Goal: Task Accomplishment & Management: Complete application form

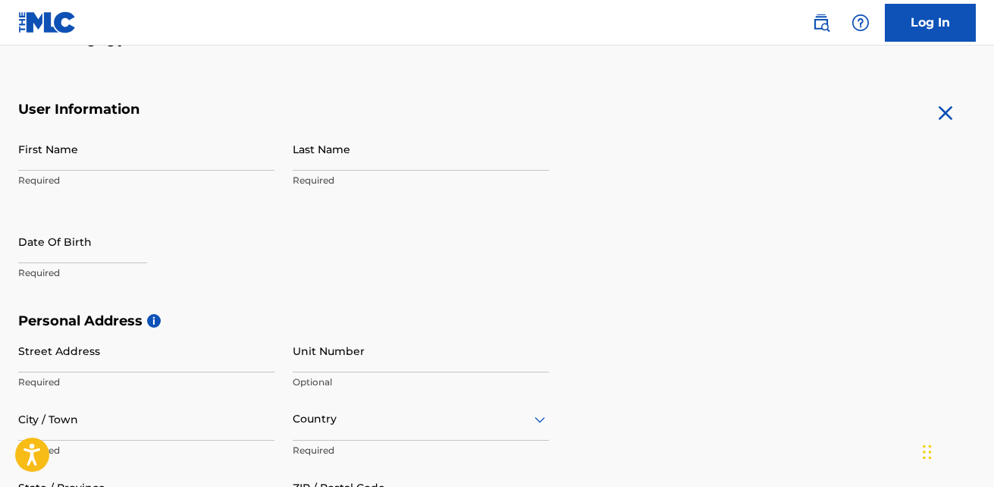
scroll to position [261, 0]
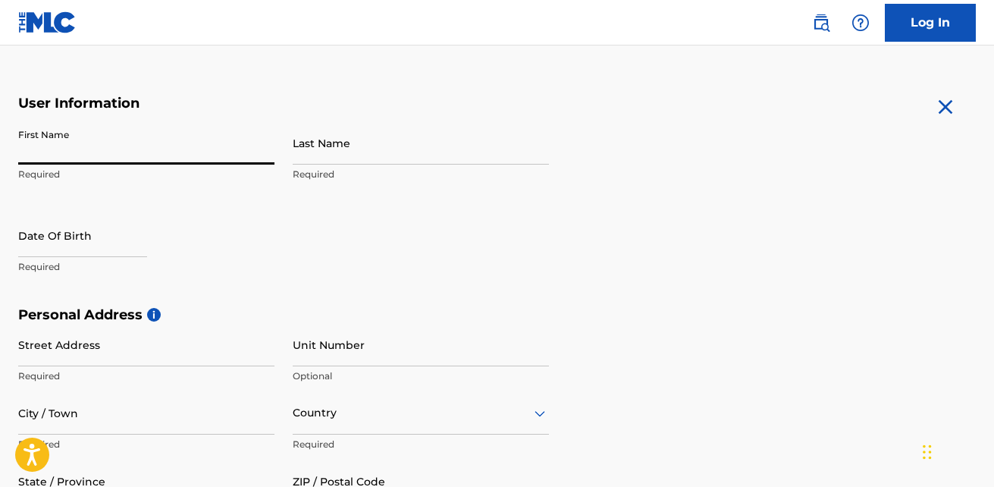
click at [157, 145] on input "First Name" at bounding box center [146, 142] width 256 height 43
type input "[PERSON_NAME] ([PERSON_NAME])"
click at [305, 160] on input "Last Name" at bounding box center [421, 142] width 256 height 43
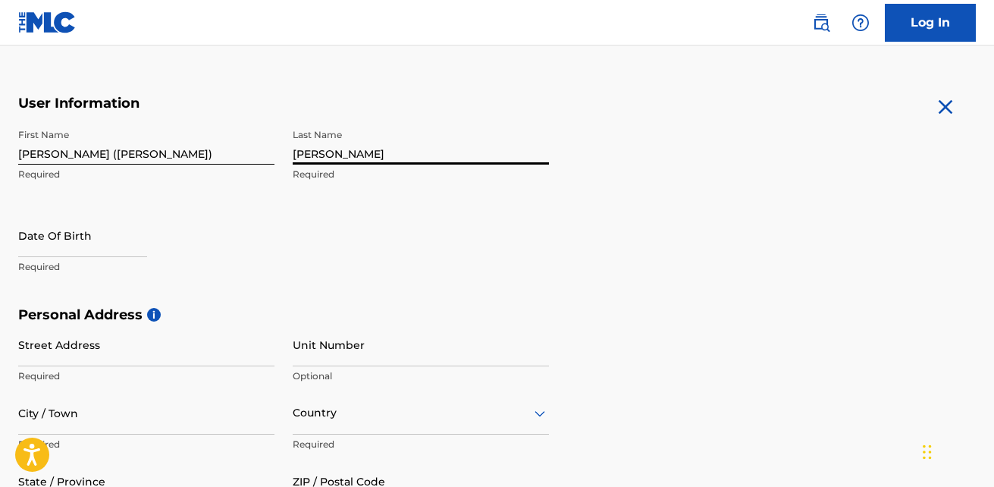
type input "[PERSON_NAME]"
select select "8"
select select "2025"
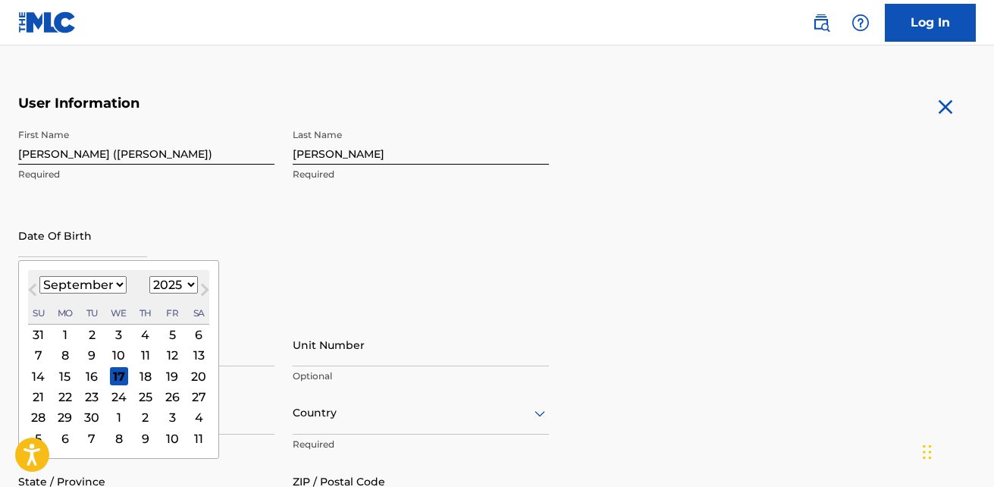
click at [99, 238] on input "text" at bounding box center [82, 235] width 129 height 43
click at [193, 288] on button "Next Month" at bounding box center [205, 292] width 24 height 24
click at [193, 283] on button "Next Month" at bounding box center [205, 292] width 24 height 24
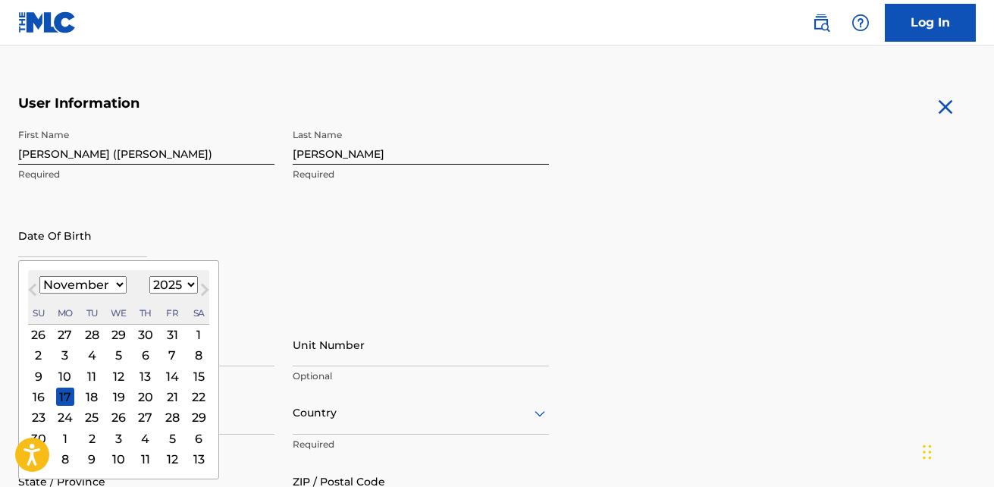
click at [193, 283] on button "Next Month" at bounding box center [205, 292] width 24 height 24
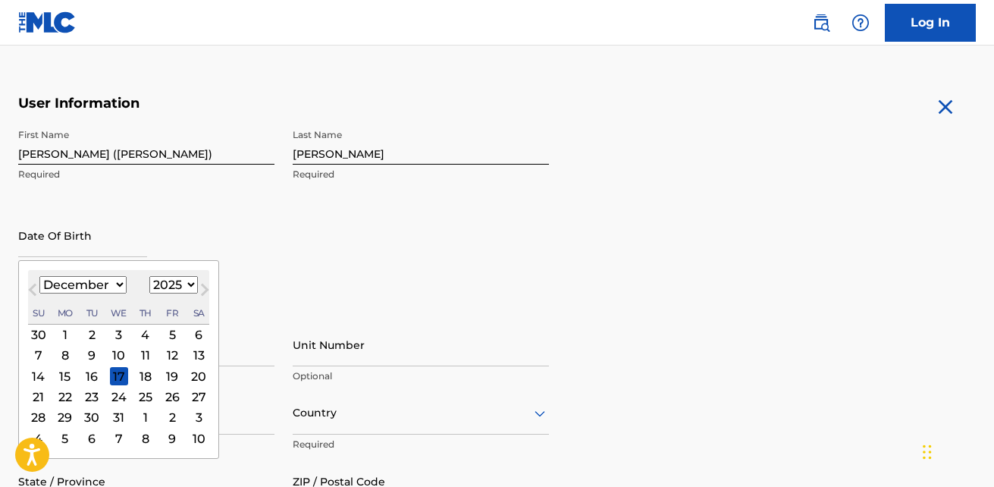
click at [193, 283] on button "Next Month" at bounding box center [205, 292] width 24 height 24
select select "0"
select select "2026"
click at [193, 283] on button "Next Month" at bounding box center [205, 292] width 24 height 24
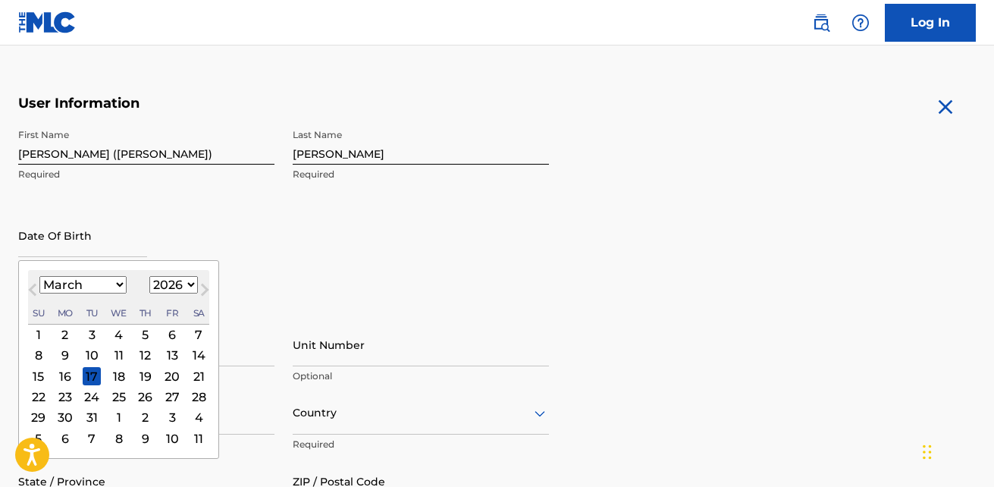
click at [193, 283] on button "Next Month" at bounding box center [205, 292] width 24 height 24
click at [30, 283] on button "Previous Month" at bounding box center [32, 292] width 24 height 24
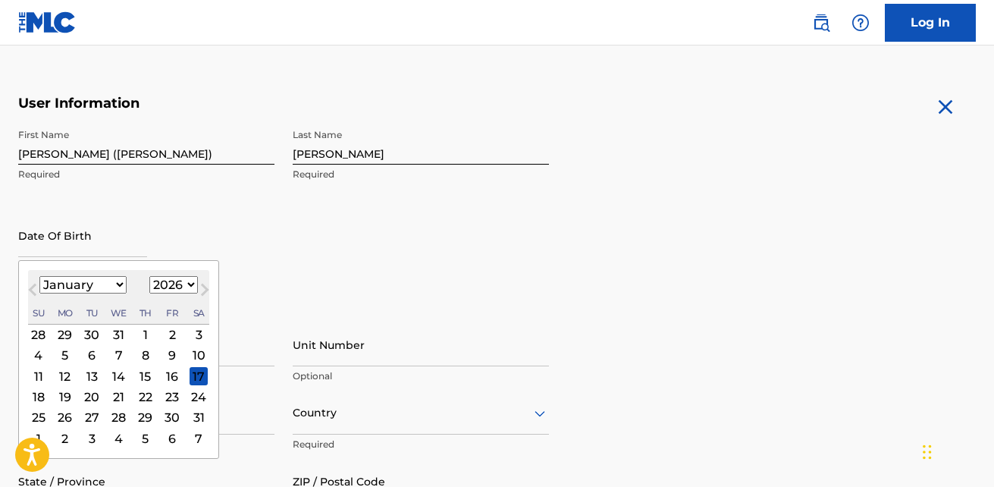
select select "11"
select select "2025"
click at [30, 283] on button "Previous Month" at bounding box center [32, 292] width 24 height 24
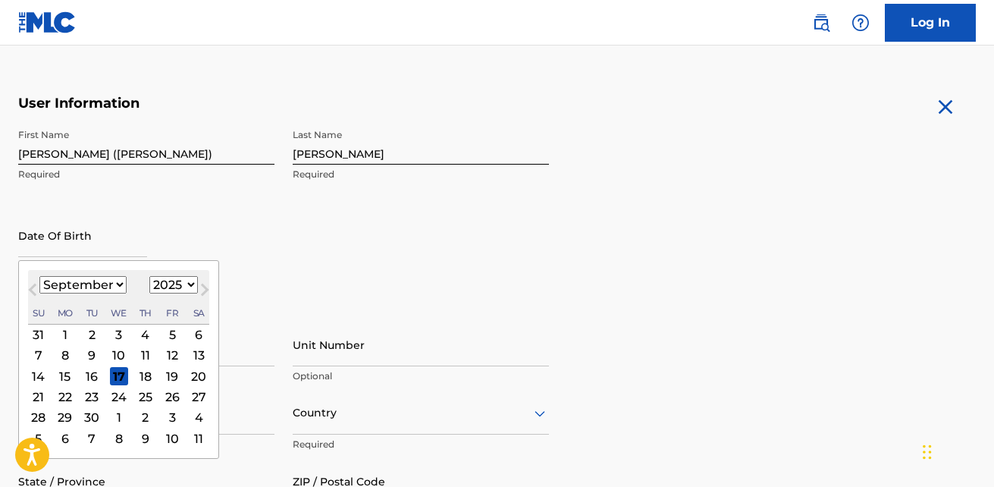
click at [30, 283] on button "Previous Month" at bounding box center [32, 292] width 24 height 24
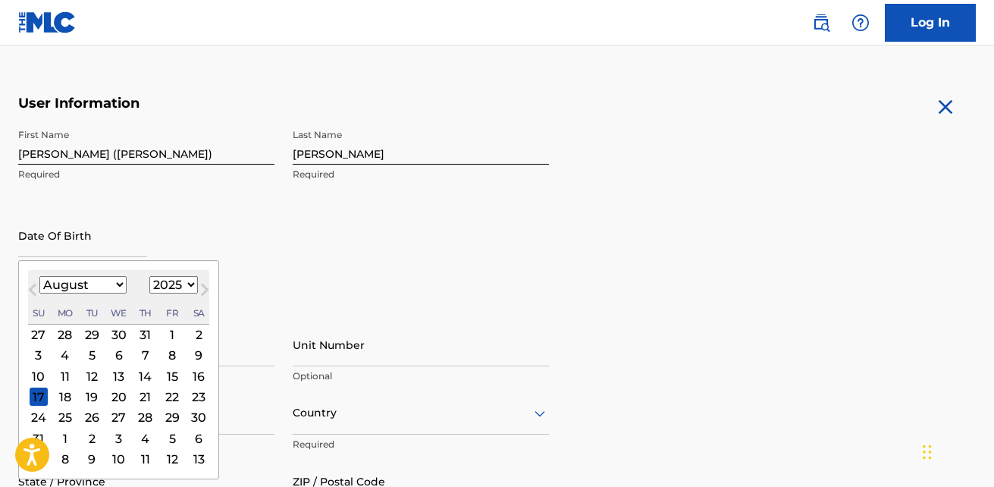
click at [30, 283] on button "Previous Month" at bounding box center [32, 292] width 24 height 24
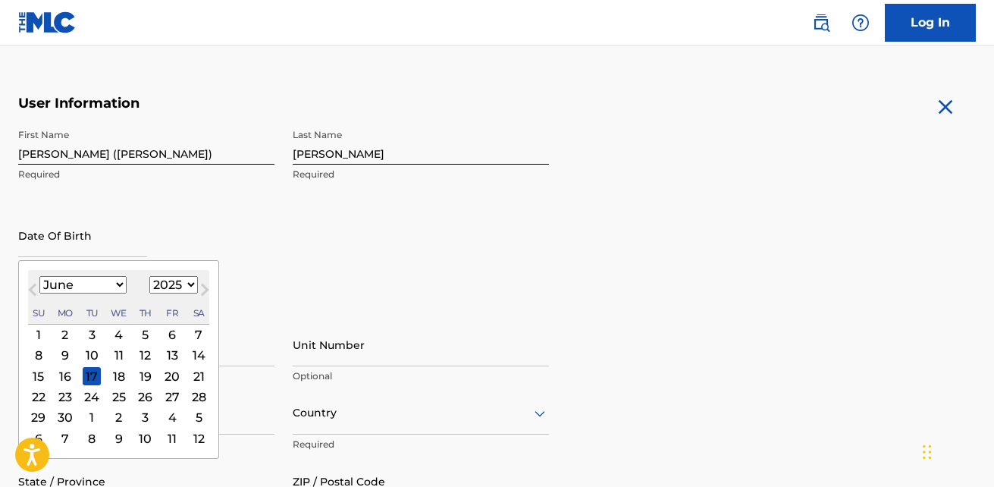
click at [30, 283] on button "Previous Month" at bounding box center [32, 292] width 24 height 24
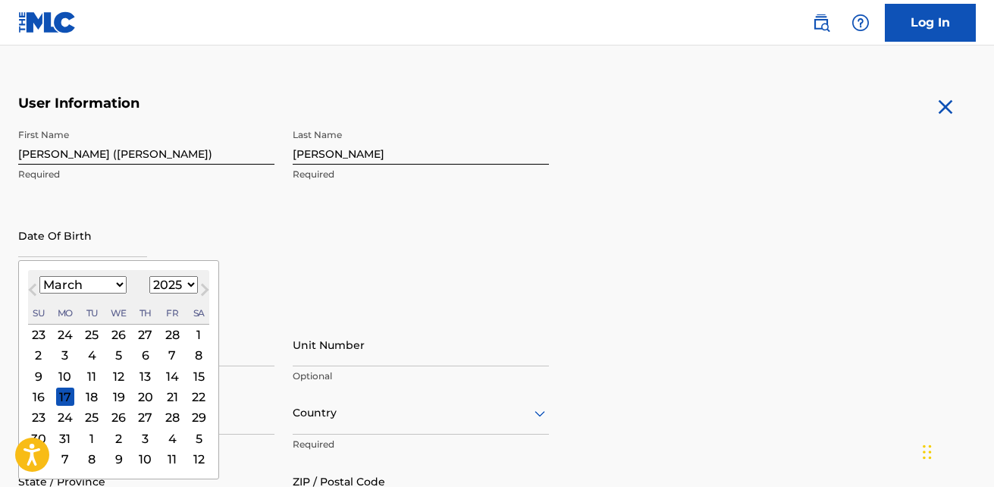
click at [30, 283] on button "Previous Month" at bounding box center [32, 292] width 24 height 24
select select "0"
click at [158, 284] on select "1899 1900 1901 1902 1903 1904 1905 1906 1907 1908 1909 1910 1911 1912 1913 1914…" at bounding box center [173, 284] width 49 height 17
select select "1967"
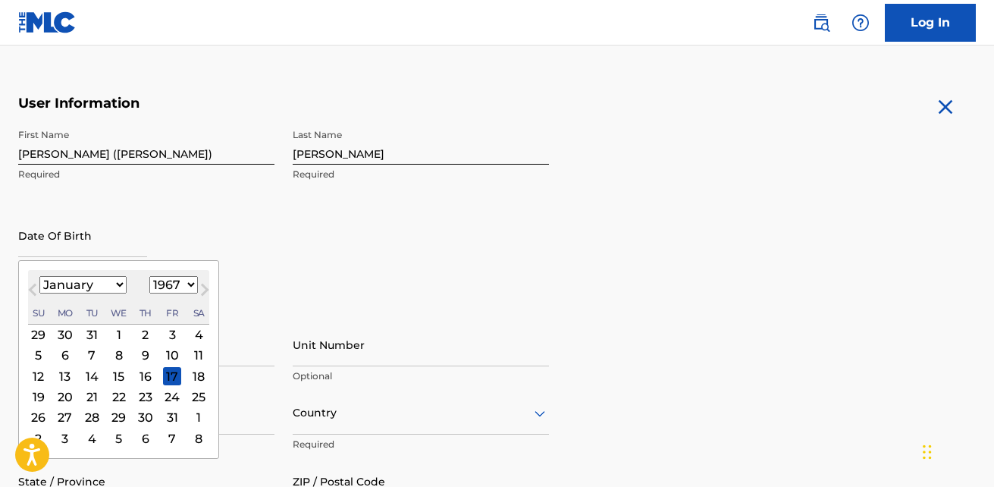
click at [149, 276] on select "1899 1900 1901 1902 1903 1904 1905 1906 1907 1908 1909 1910 1911 1912 1913 1914…" at bounding box center [173, 284] width 49 height 17
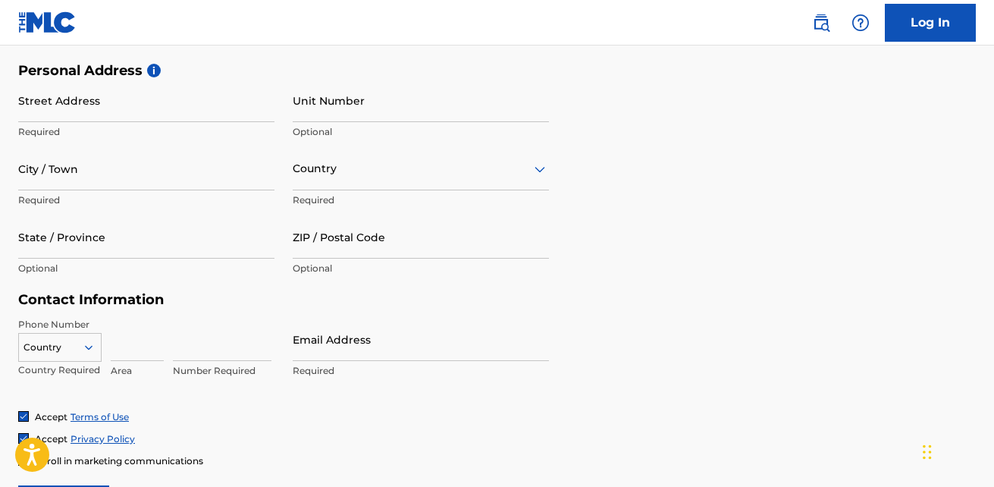
scroll to position [503, 0]
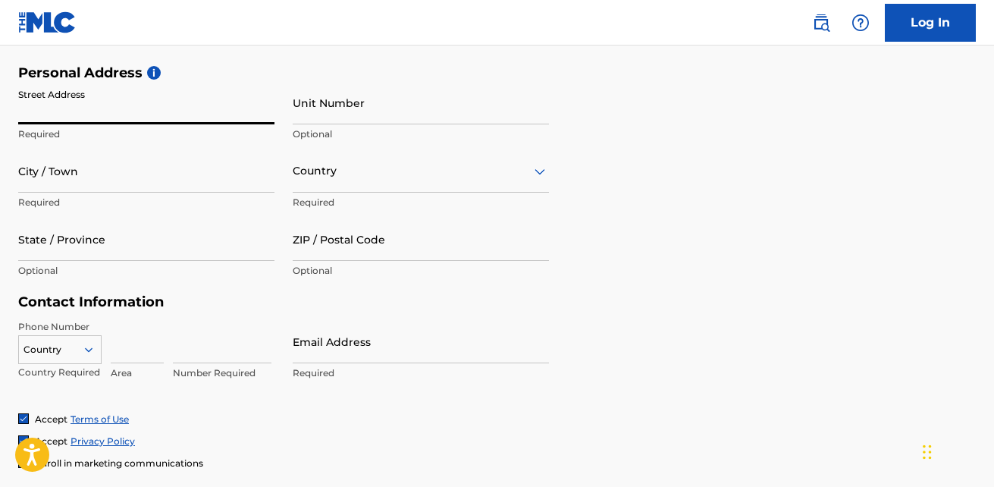
click at [191, 104] on input "Street Address" at bounding box center [146, 102] width 256 height 43
type input "1108 Campanile"
type input "[GEOGRAPHIC_DATA]"
type input "[US_STATE]"
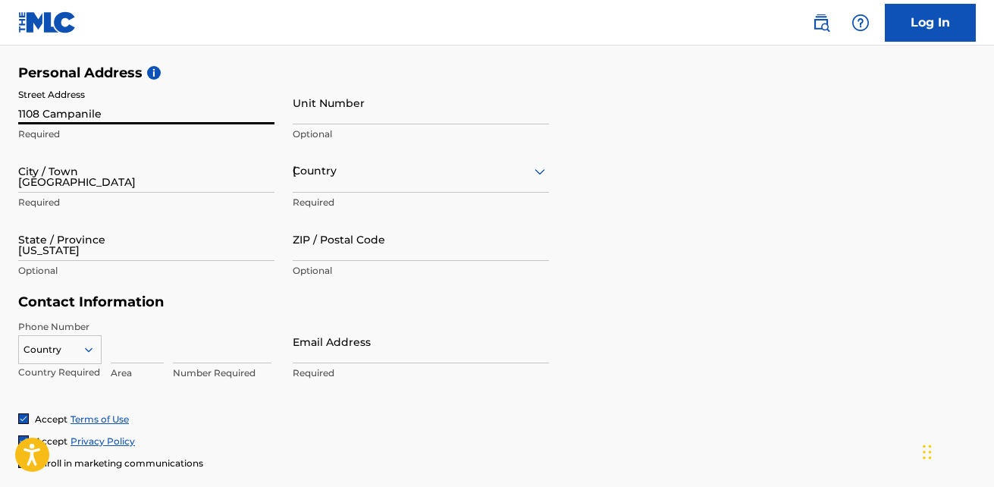
type input "92660"
type input "1"
type input "424"
type input "7502623"
type input "[PERSON_NAME][EMAIL_ADDRESS][DOMAIN_NAME]"
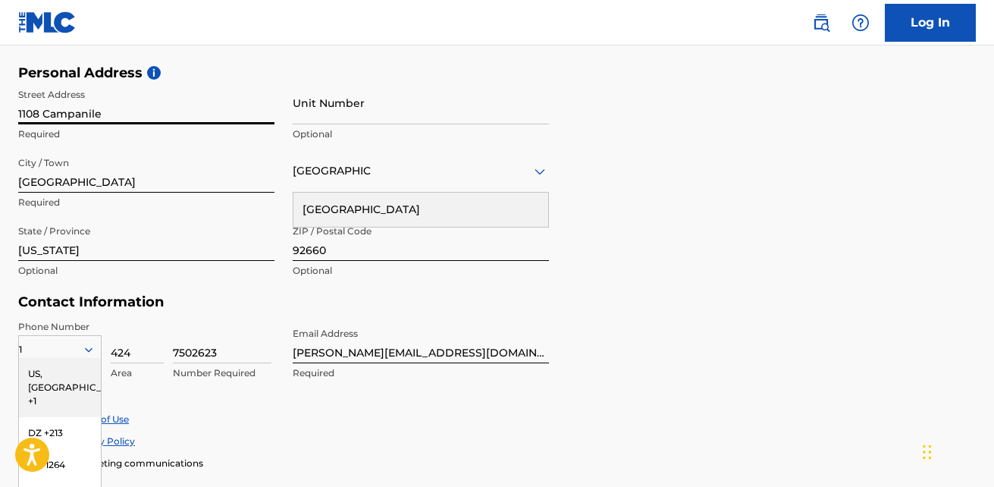
scroll to position [602, 0]
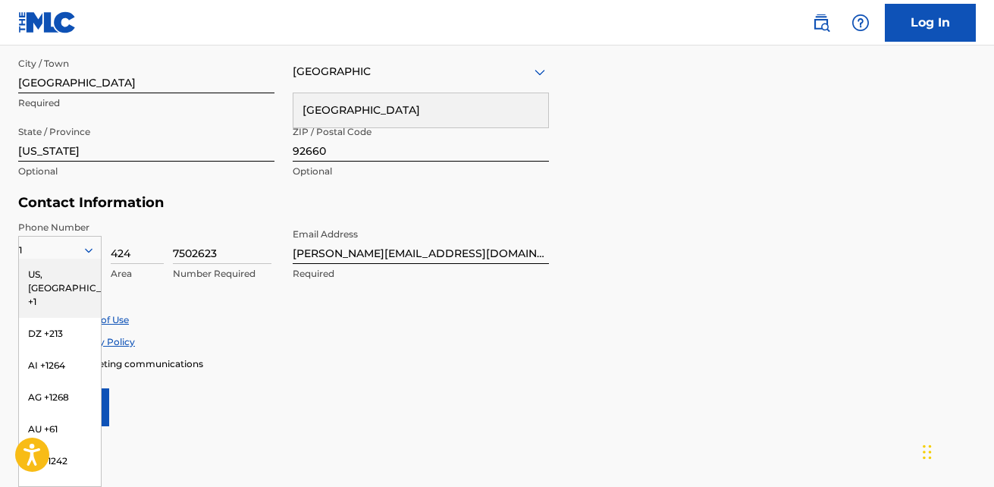
click at [362, 365] on div "Enroll in marketing communications" at bounding box center [496, 363] width 957 height 13
click at [52, 271] on div "US, [GEOGRAPHIC_DATA] +1" at bounding box center [60, 288] width 82 height 59
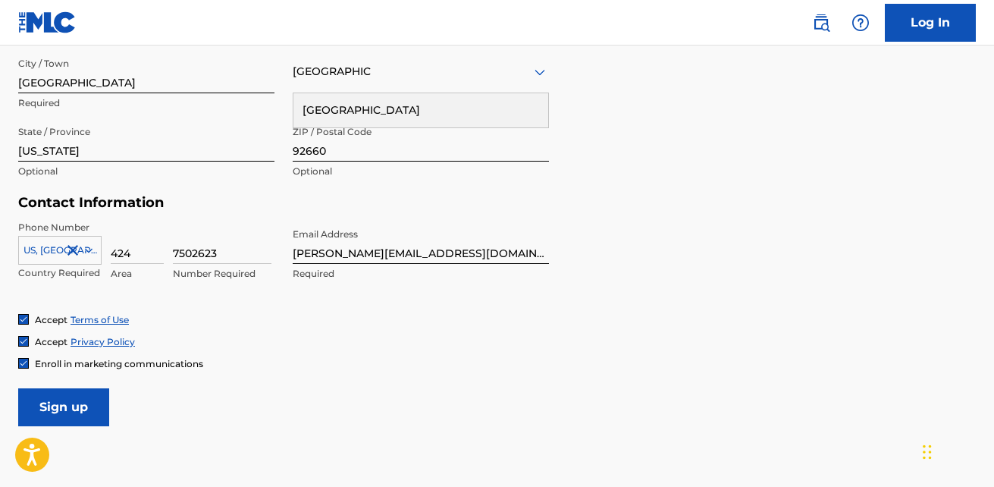
click at [709, 5] on nav "Log In" at bounding box center [497, 22] width 994 height 45
click at [874, 75] on div "Personal Address i Street Address 1108 Campanile Required Unit Number Optional …" at bounding box center [496, 80] width 957 height 230
drag, startPoint x: 927, startPoint y: 206, endPoint x: 816, endPoint y: 213, distance: 110.9
click at [816, 213] on form "User Information First Name [PERSON_NAME] ([PERSON_NAME]) Required Last Name [P…" at bounding box center [496, 90] width 957 height 672
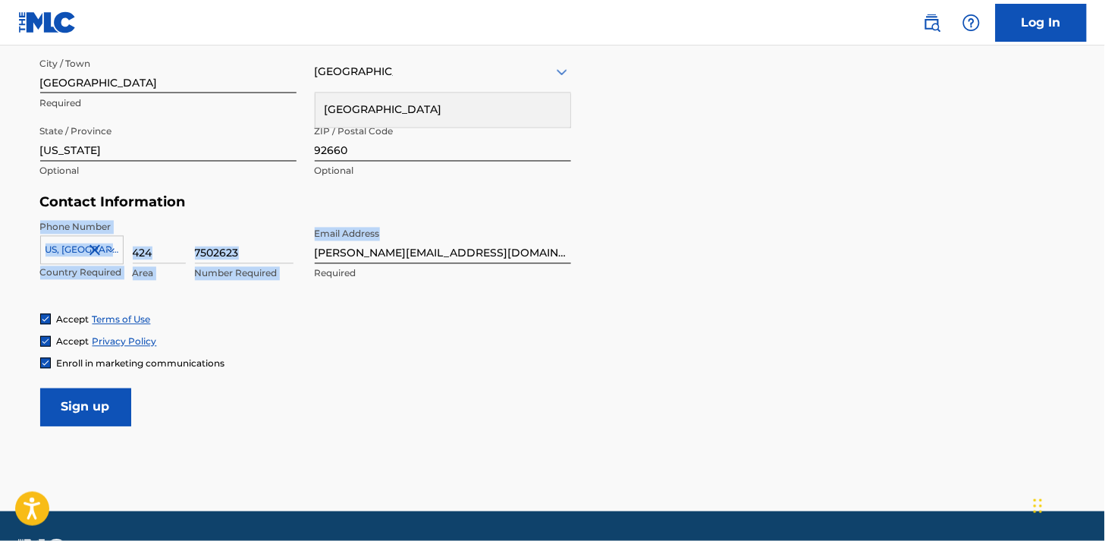
scroll to position [644, 0]
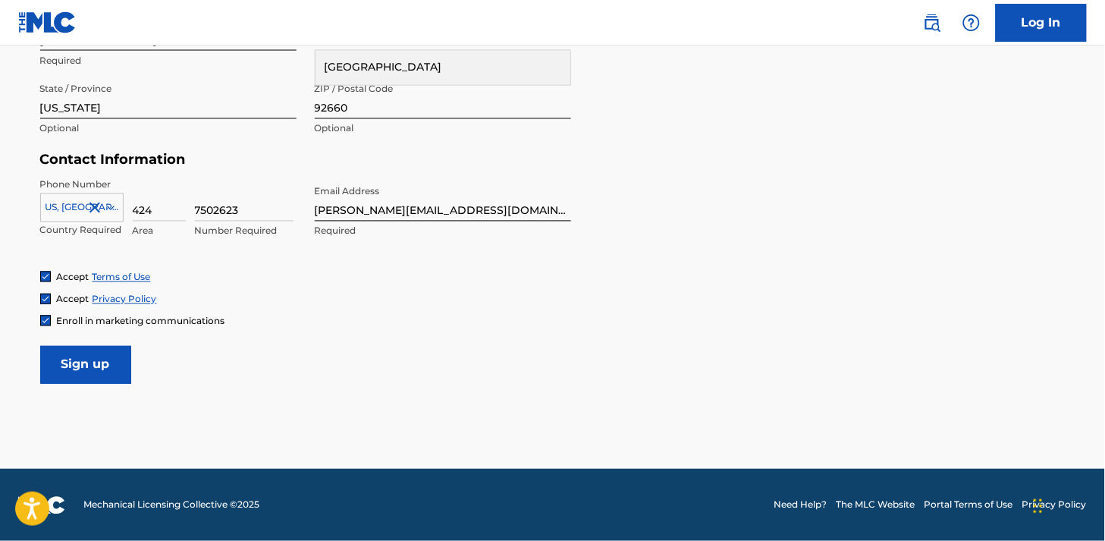
click at [853, 25] on nav "Log In" at bounding box center [552, 22] width 1105 height 45
drag, startPoint x: 853, startPoint y: 25, endPoint x: 872, endPoint y: 5, distance: 27.9
click at [872, 5] on nav "Log In" at bounding box center [552, 22] width 1105 height 45
click at [954, 97] on div "Personal Address i Street Address 1108 Campanile Required Unit Number Optional …" at bounding box center [552, 38] width 1025 height 230
click at [877, 96] on div "Personal Address i Street Address 1108 Campanile Required Unit Number Optional …" at bounding box center [552, 38] width 1025 height 230
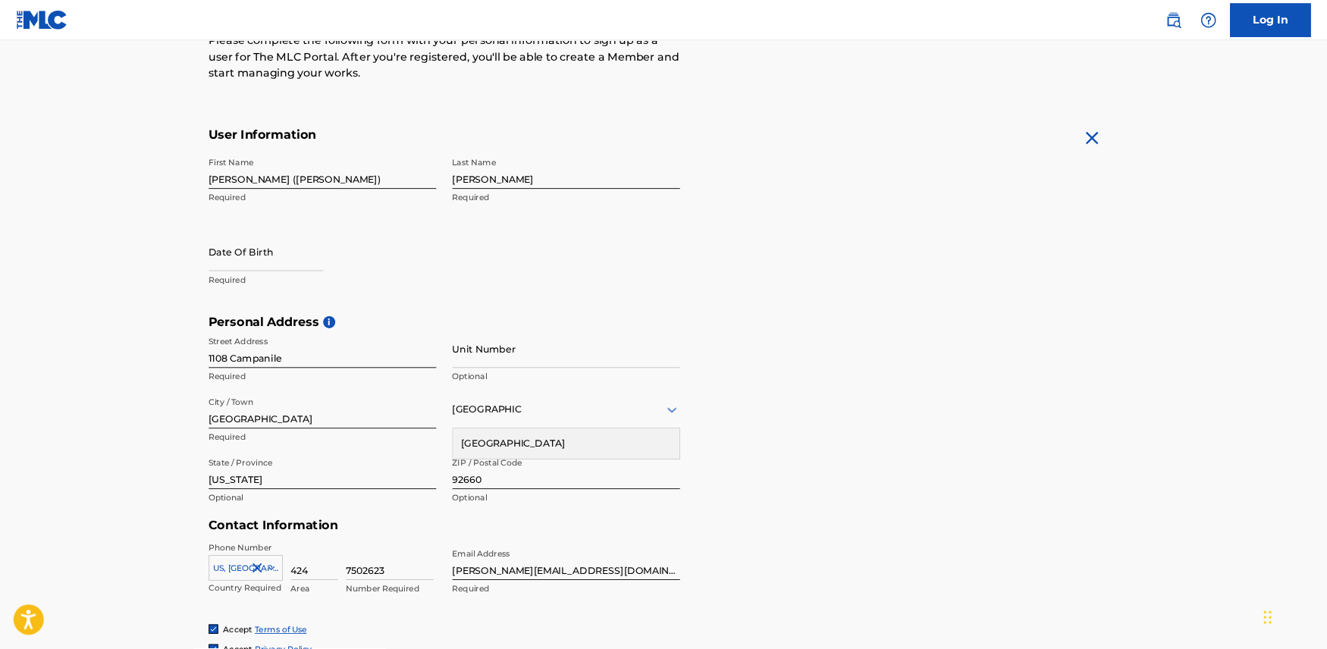
scroll to position [212, 0]
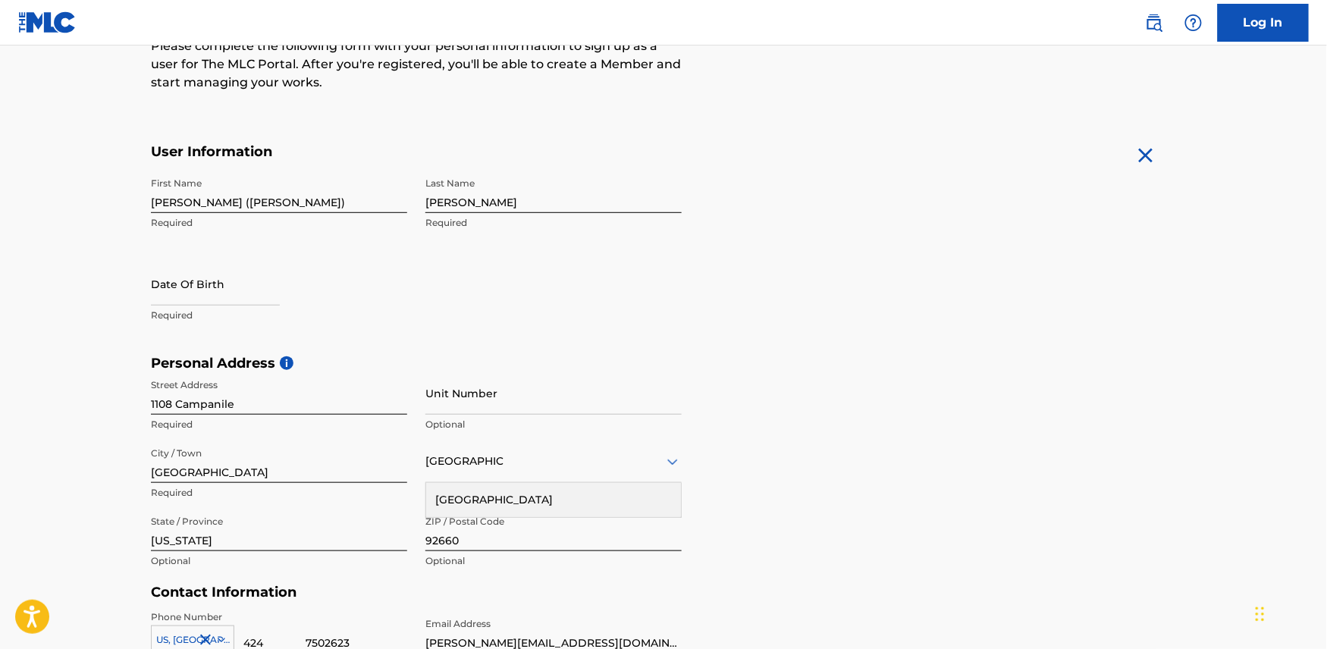
click at [866, 214] on form "User Information First Name [PERSON_NAME] ([PERSON_NAME]) Required Last Name [P…" at bounding box center [663, 479] width 1025 height 672
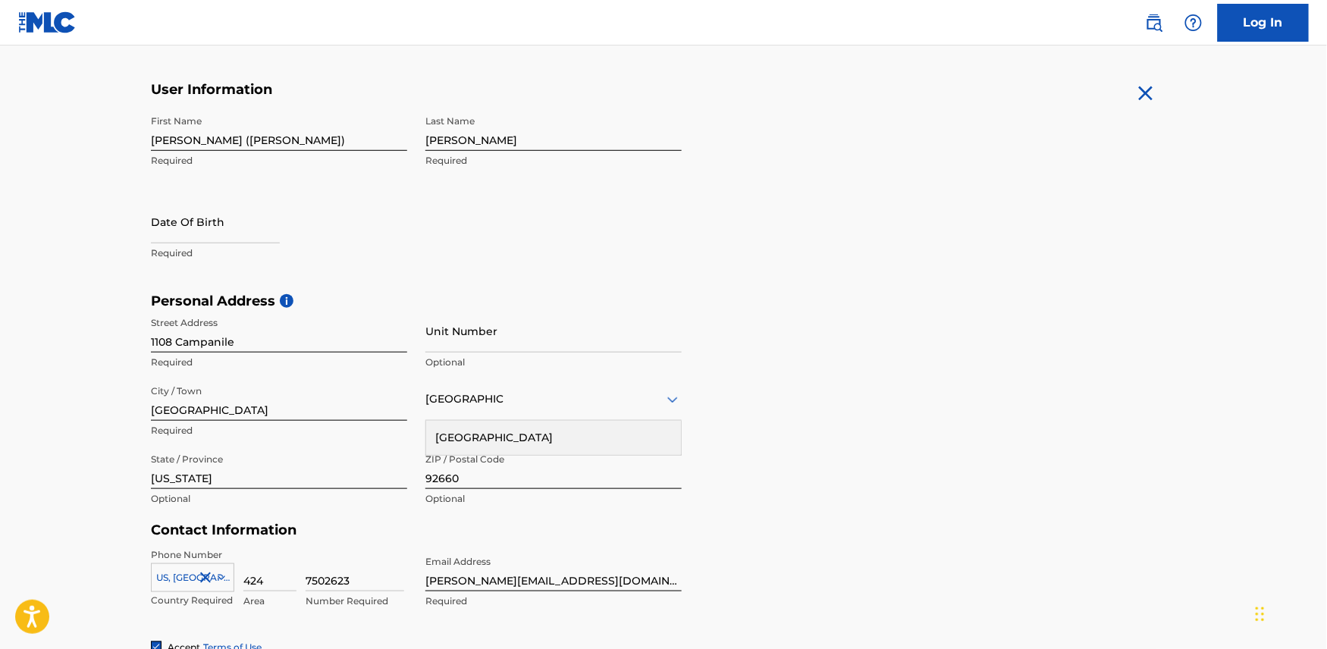
scroll to position [277, 0]
click at [180, 229] on input "text" at bounding box center [215, 219] width 129 height 43
select select "8"
select select "2025"
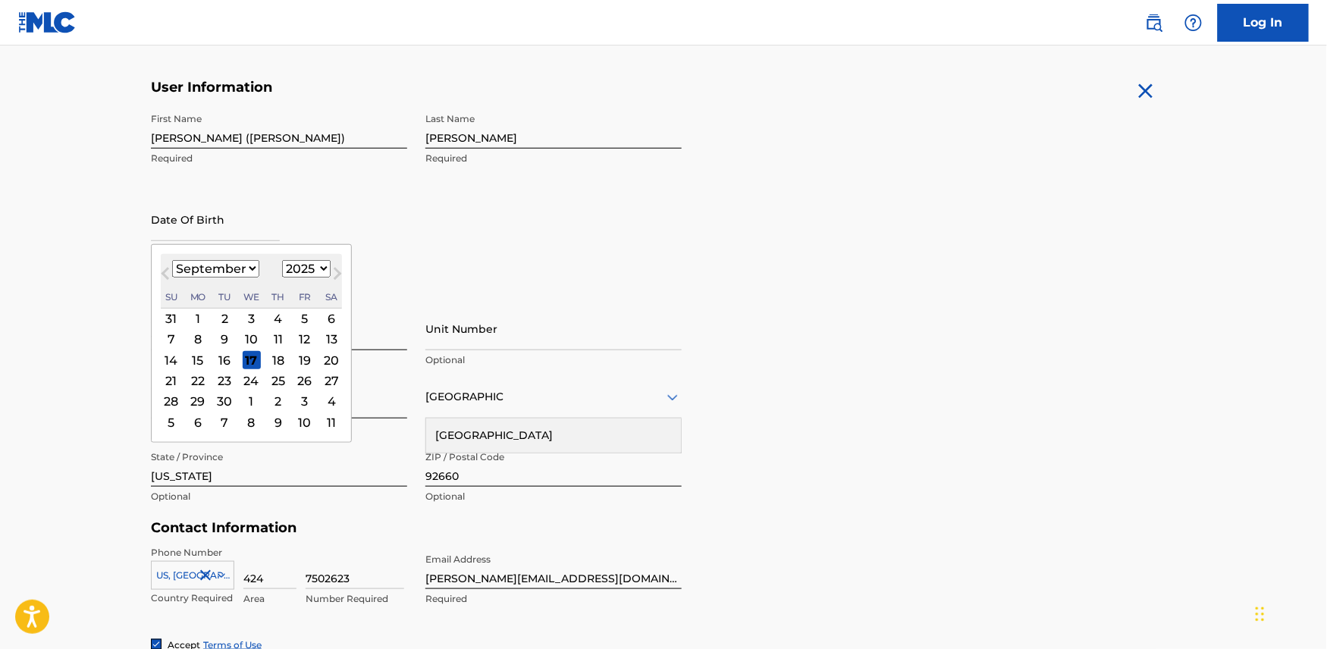
click at [247, 270] on select "January February March April May June July August September October November De…" at bounding box center [215, 268] width 87 height 17
select select "0"
click at [172, 260] on select "January February March April May June July August September October November De…" at bounding box center [215, 268] width 87 height 17
click at [328, 268] on select "1899 1900 1901 1902 1903 1904 1905 1906 1907 1908 1909 1910 1911 1912 1913 1914…" at bounding box center [306, 268] width 49 height 17
select select "1967"
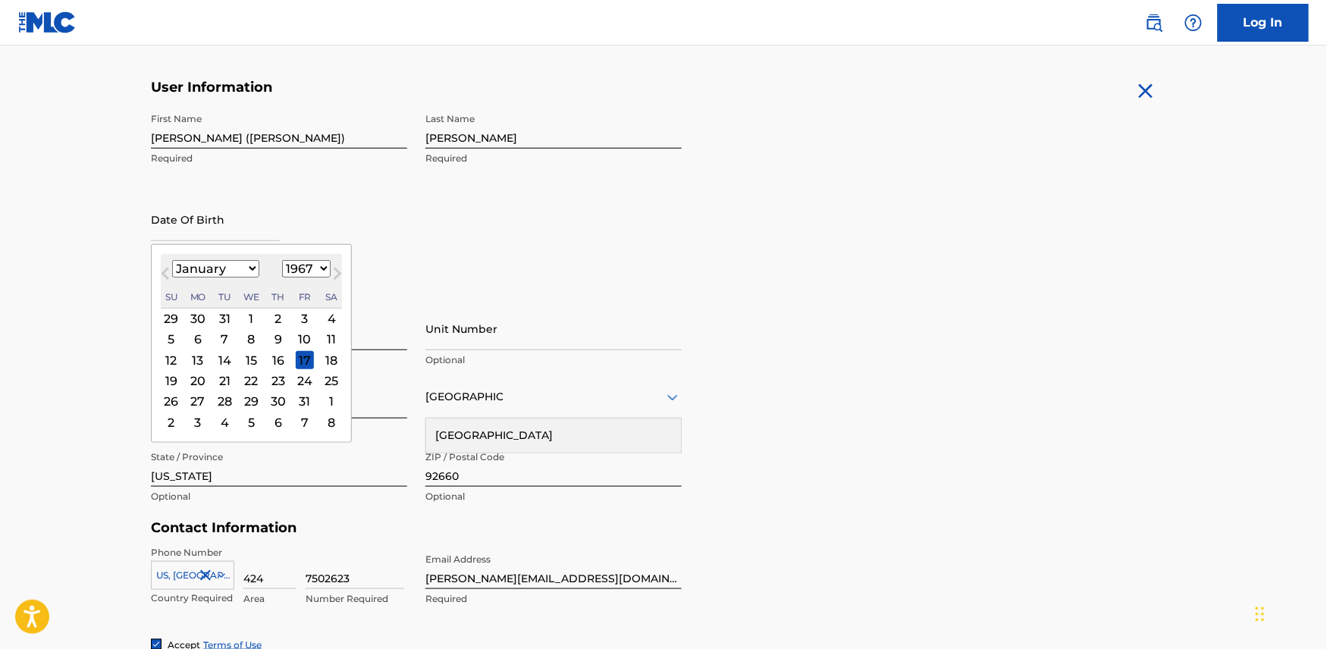
click at [285, 260] on select "1899 1900 1901 1902 1903 1904 1905 1906 1907 1908 1909 1910 1911 1912 1913 1914…" at bounding box center [306, 268] width 49 height 17
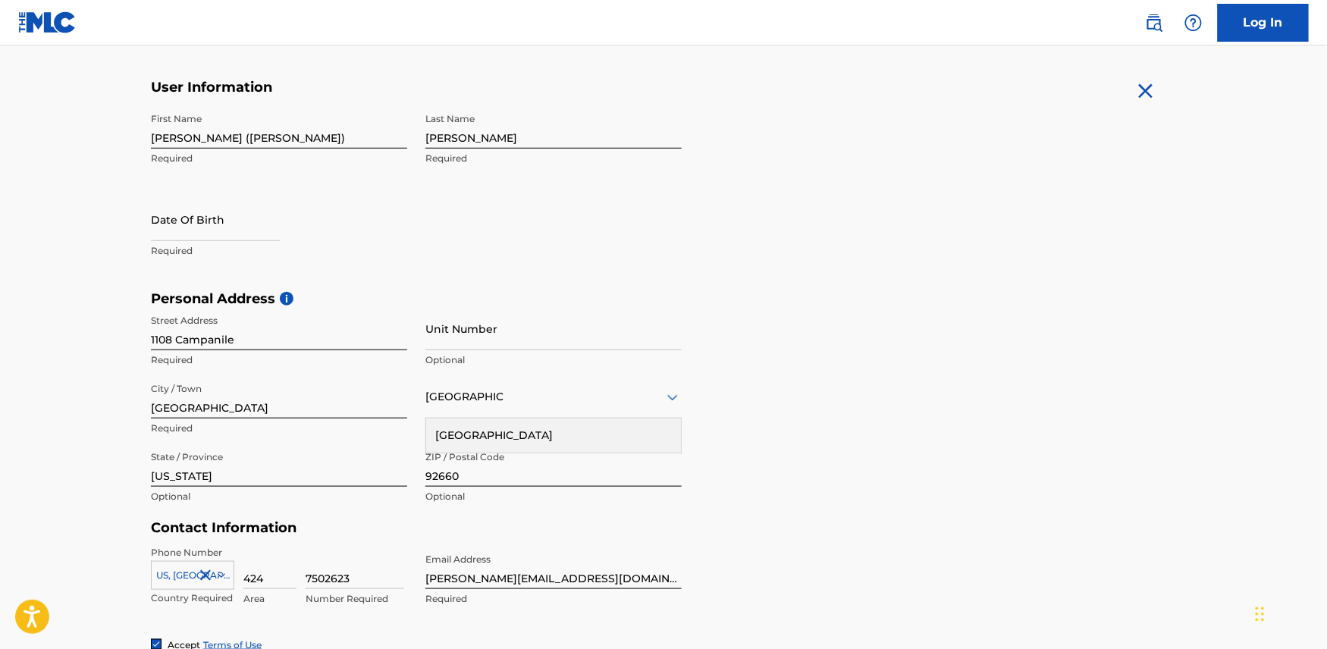
click at [993, 335] on main "The MLC uses identity verification before a user is registered to comply with K…" at bounding box center [663, 302] width 1327 height 1067
select select "8"
select select "2025"
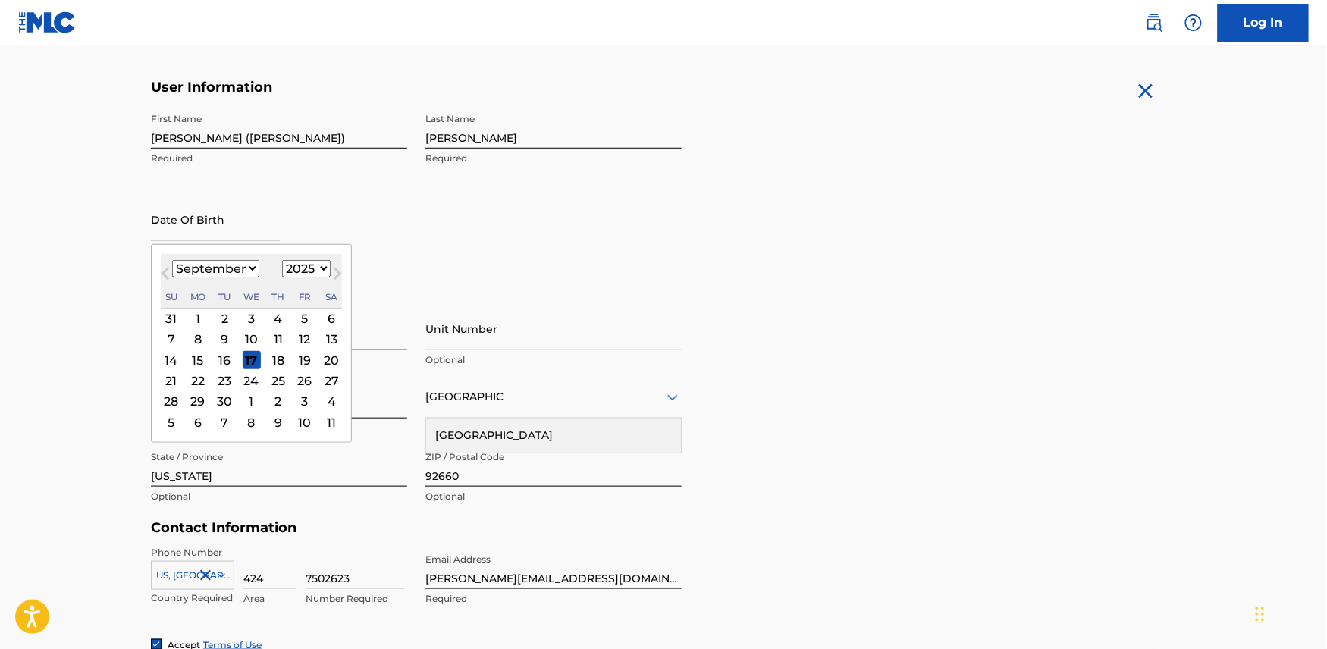
click at [241, 229] on input "text" at bounding box center [215, 219] width 129 height 43
type input "[DATE]"
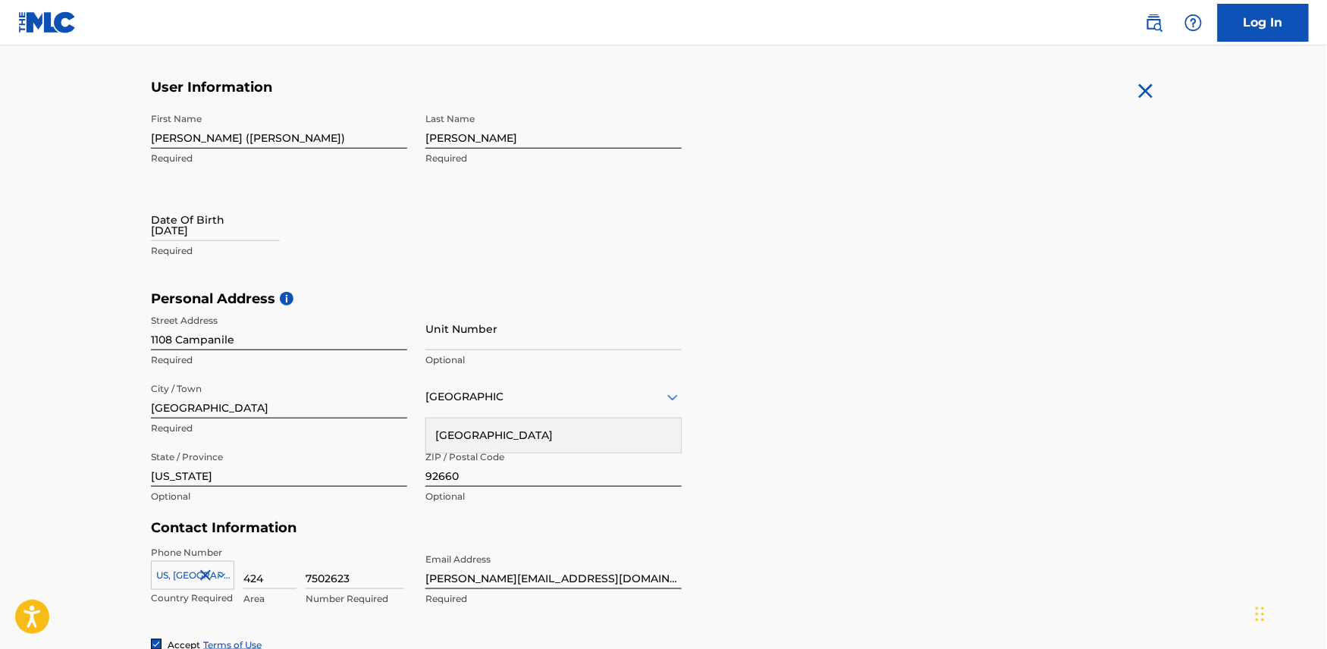
select select "8"
select select "2025"
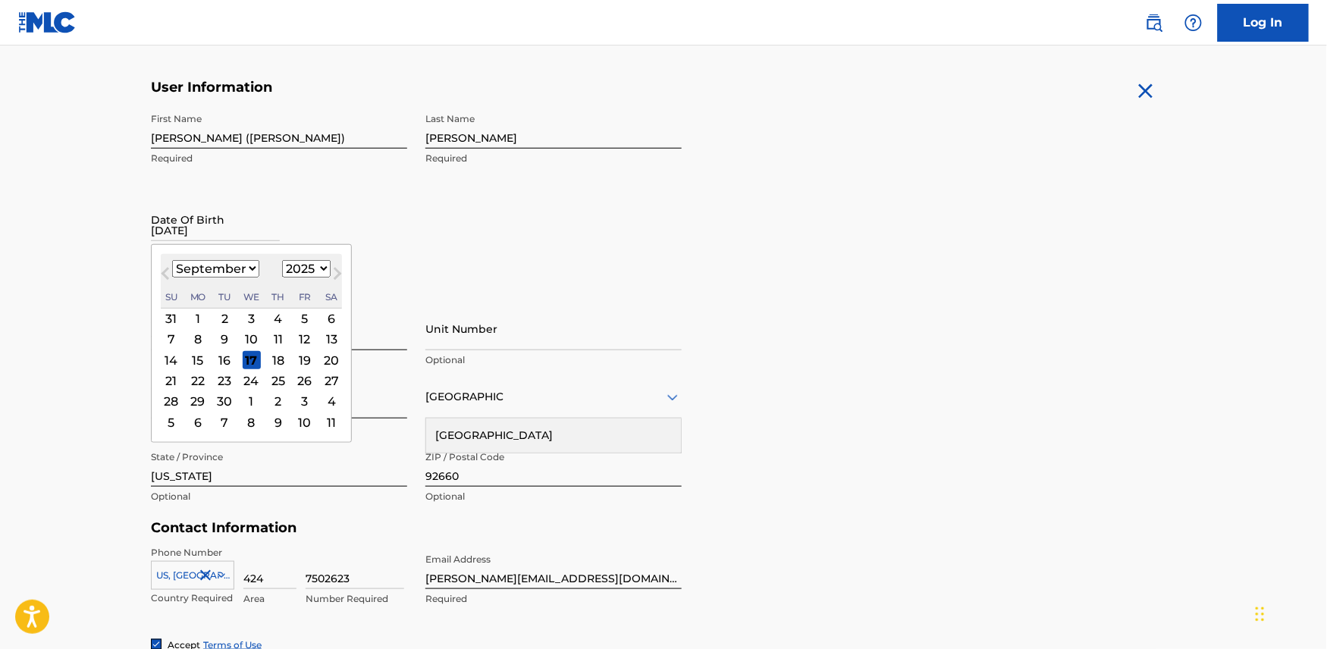
click at [216, 230] on input "[DATE]" at bounding box center [215, 219] width 129 height 43
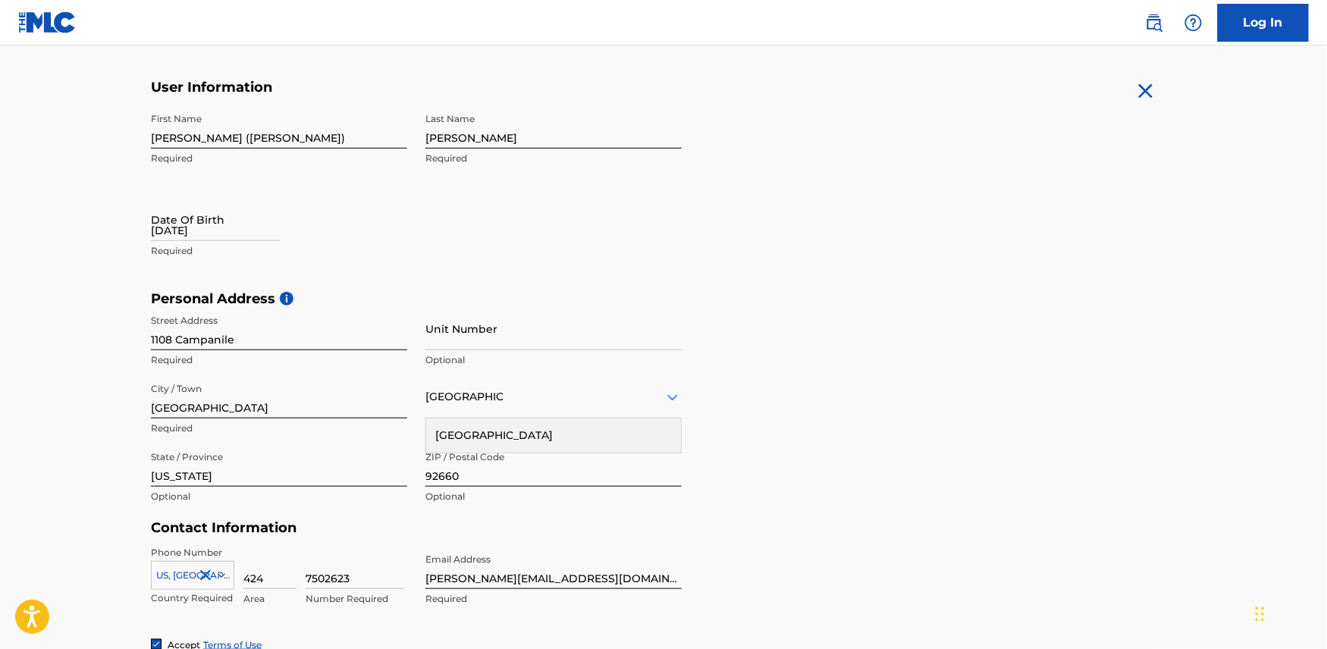
click at [311, 240] on div "Date Of Birth [DEMOGRAPHIC_DATA] Required" at bounding box center [279, 232] width 256 height 68
click at [261, 244] on p "Required" at bounding box center [279, 251] width 256 height 14
select select "8"
select select "2025"
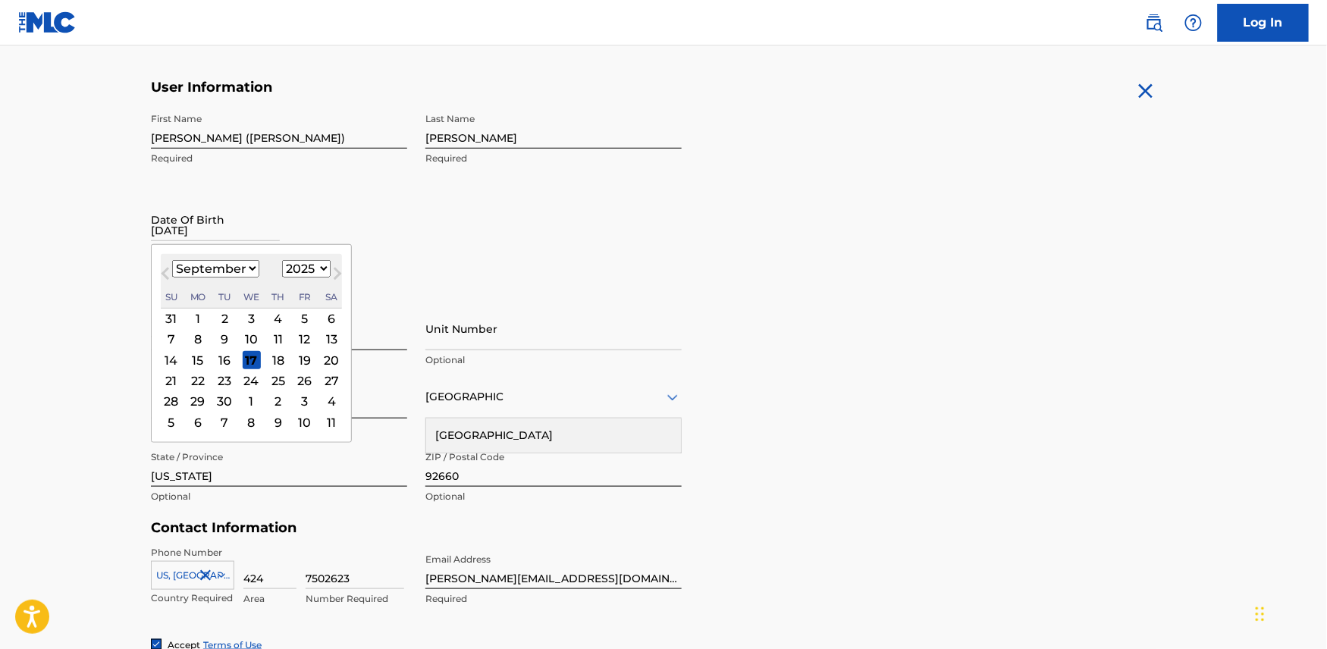
click at [259, 233] on input "[DATE]" at bounding box center [215, 219] width 129 height 43
type input "[DATE]"
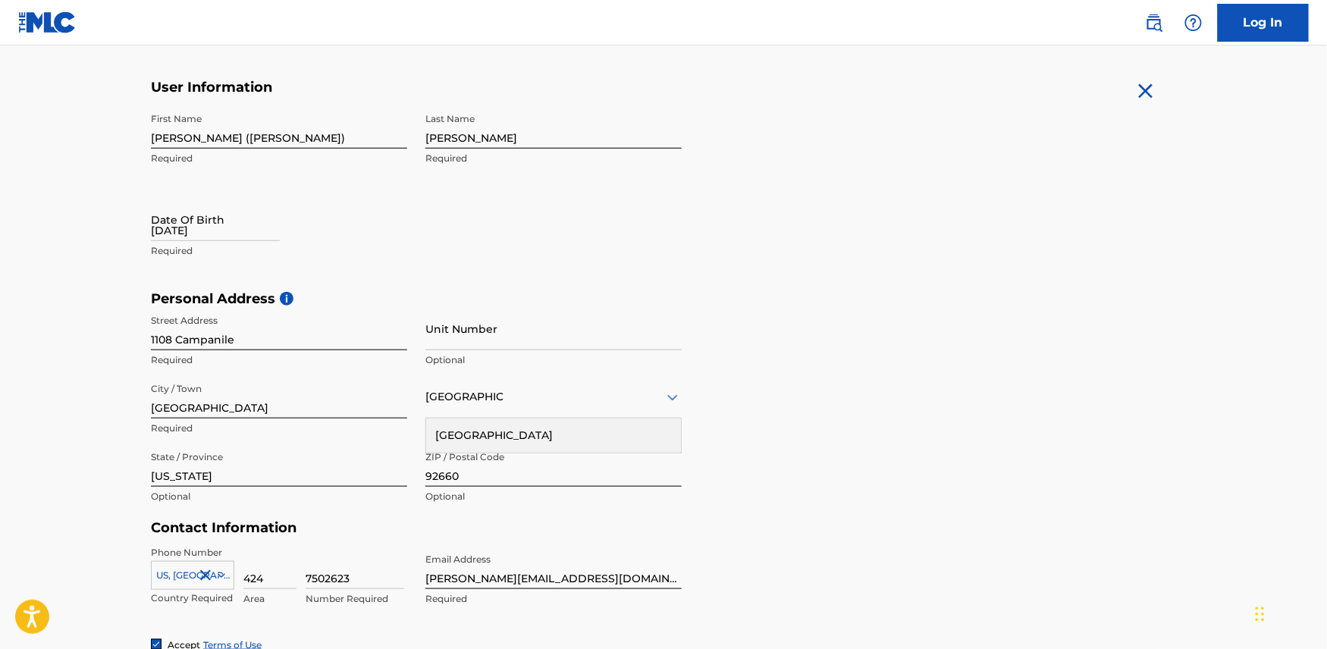
select select "8"
select select "2025"
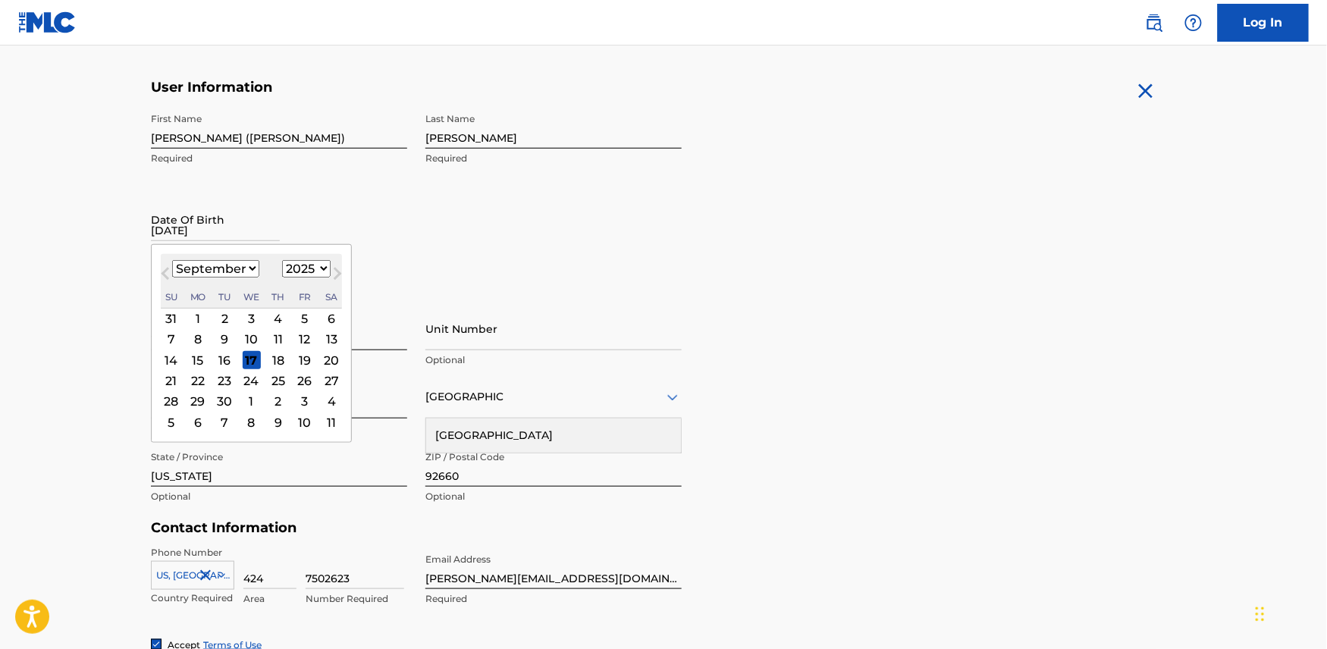
click at [220, 217] on input "[DATE]" at bounding box center [215, 219] width 129 height 43
click at [255, 265] on select "January February March April May June July August September October November De…" at bounding box center [215, 268] width 87 height 17
select select "0"
click at [172, 260] on select "January February March April May June July August September October November De…" at bounding box center [215, 268] width 87 height 17
click at [253, 356] on div "15" at bounding box center [252, 360] width 18 height 18
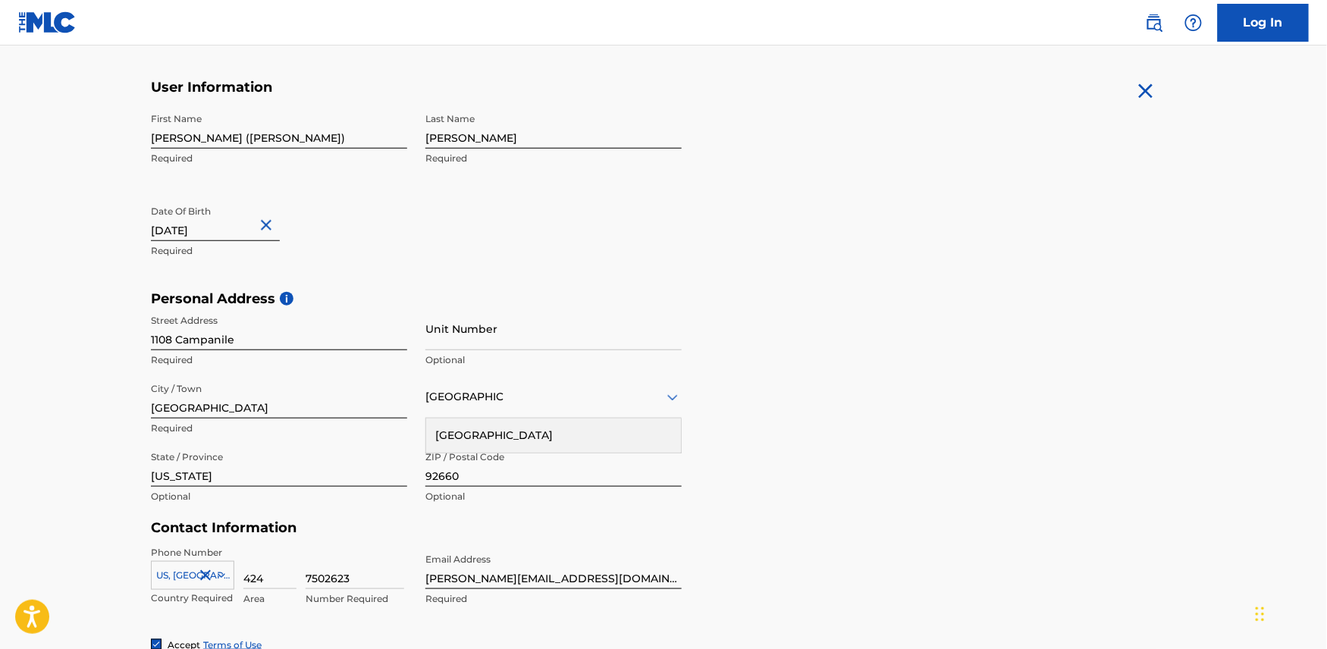
type input "[DATE]"
click at [352, 271] on div "First Name [PERSON_NAME] ([PERSON_NAME]) Required Last Name [PERSON_NAME] Requi…" at bounding box center [416, 197] width 531 height 185
click at [384, 292] on h5 "Personal Address i" at bounding box center [663, 298] width 1025 height 17
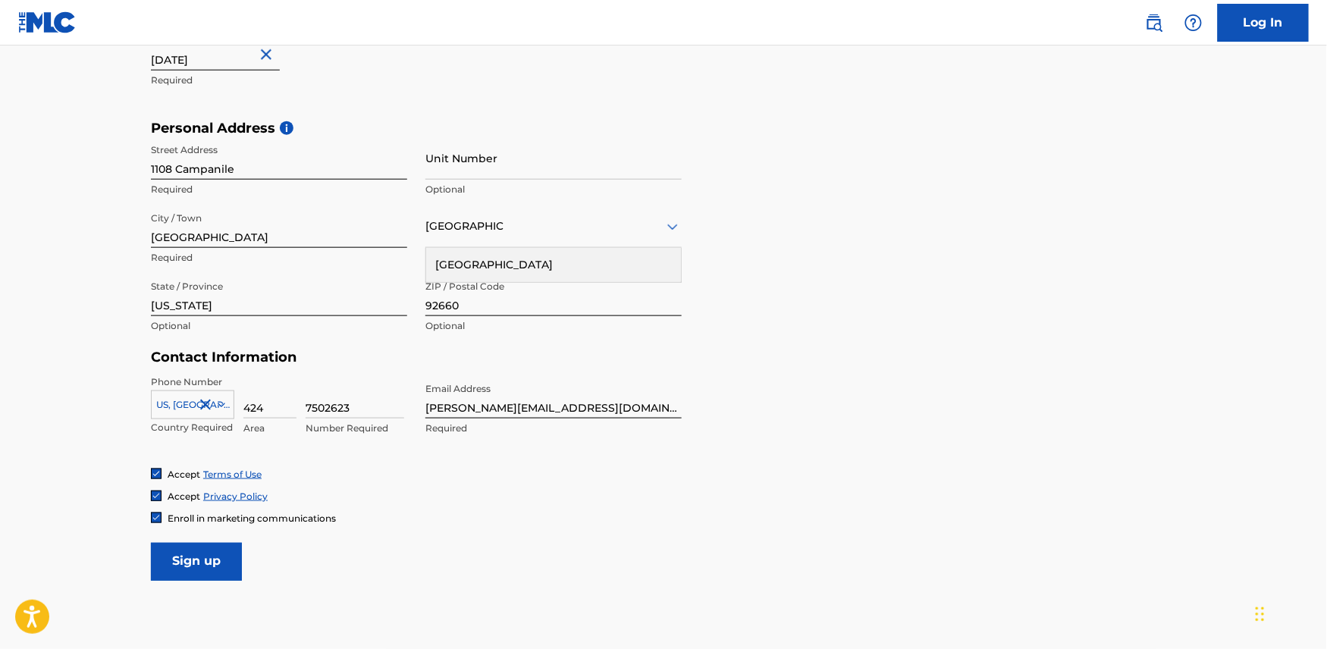
scroll to position [440, 0]
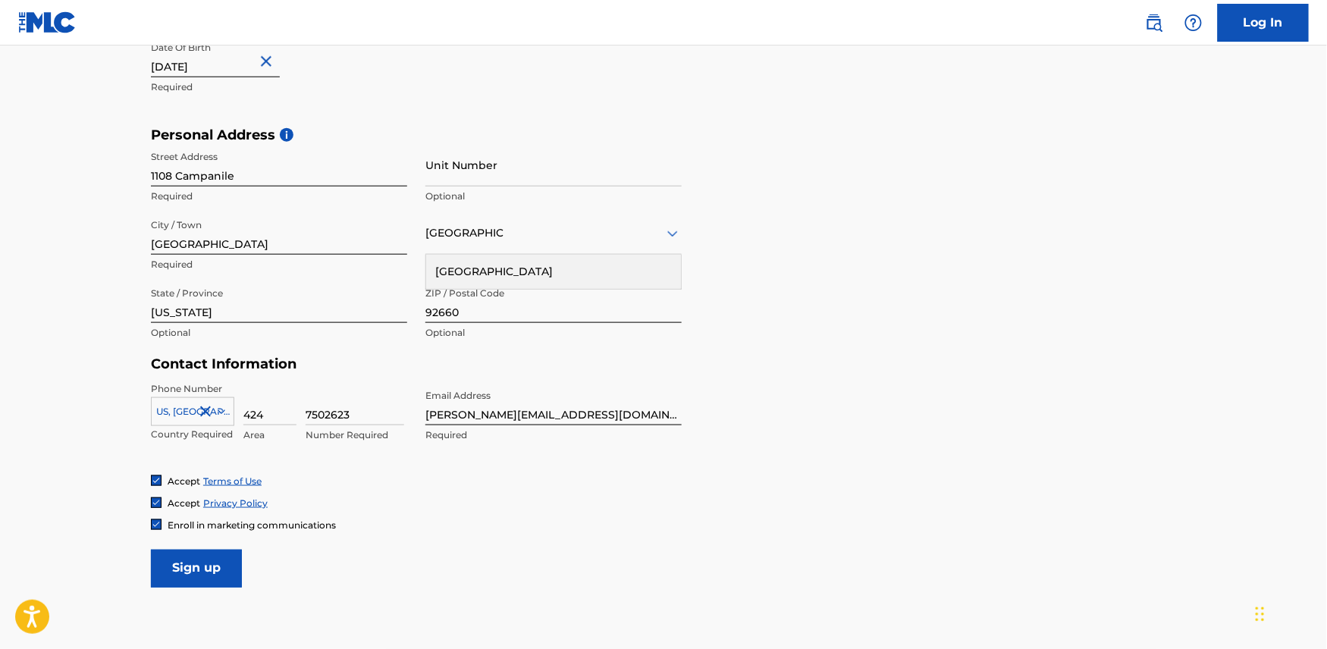
click at [206, 486] on input "Sign up" at bounding box center [196, 569] width 91 height 38
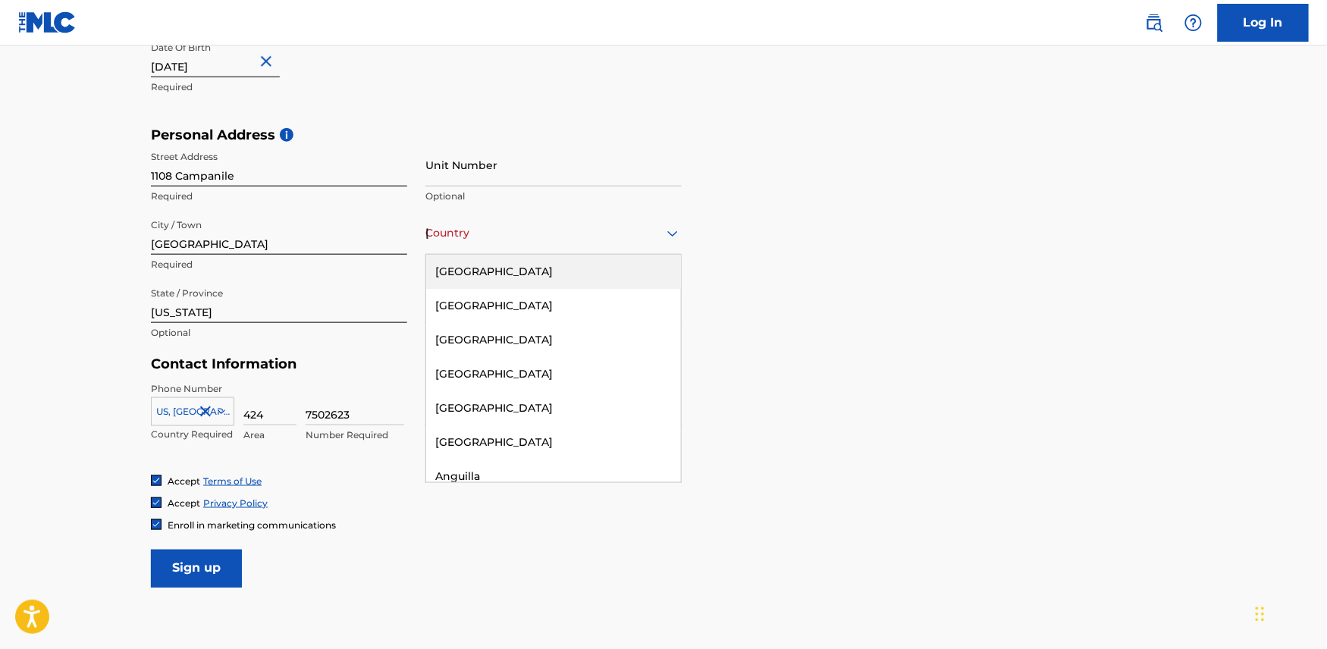
click at [672, 230] on icon at bounding box center [672, 233] width 18 height 18
click at [558, 276] on div "[GEOGRAPHIC_DATA]" at bounding box center [553, 272] width 255 height 34
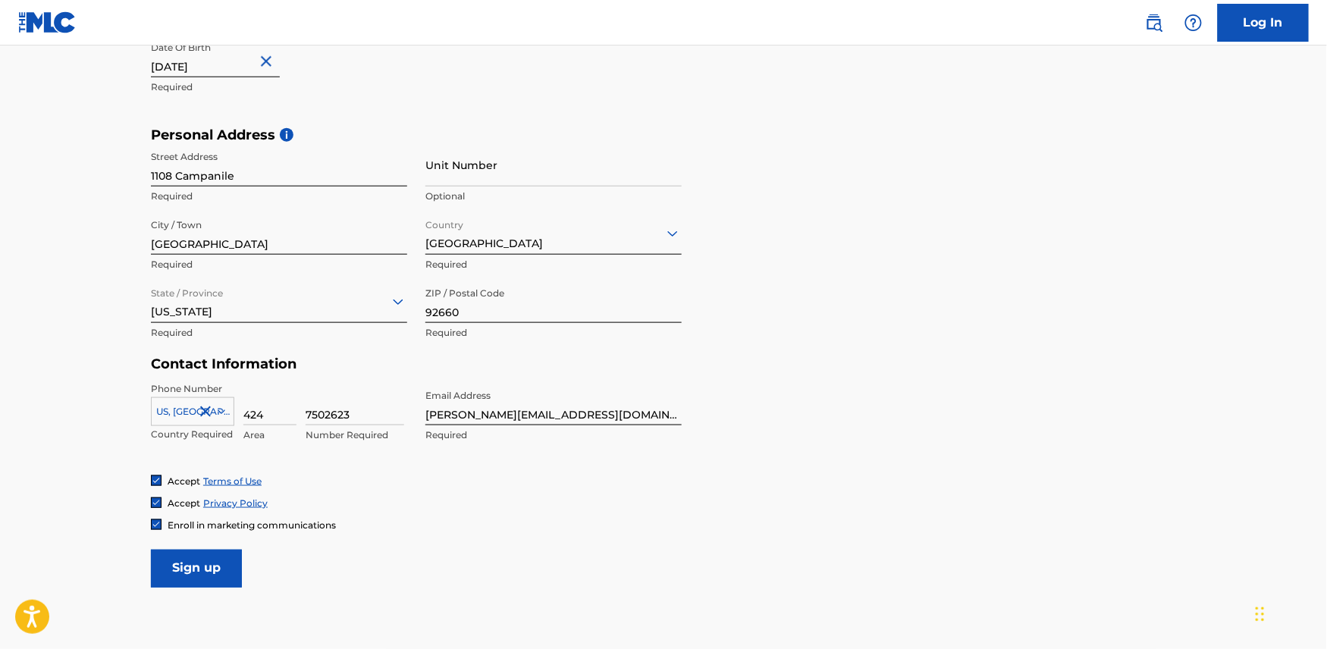
click at [197, 486] on input "Sign up" at bounding box center [196, 569] width 91 height 38
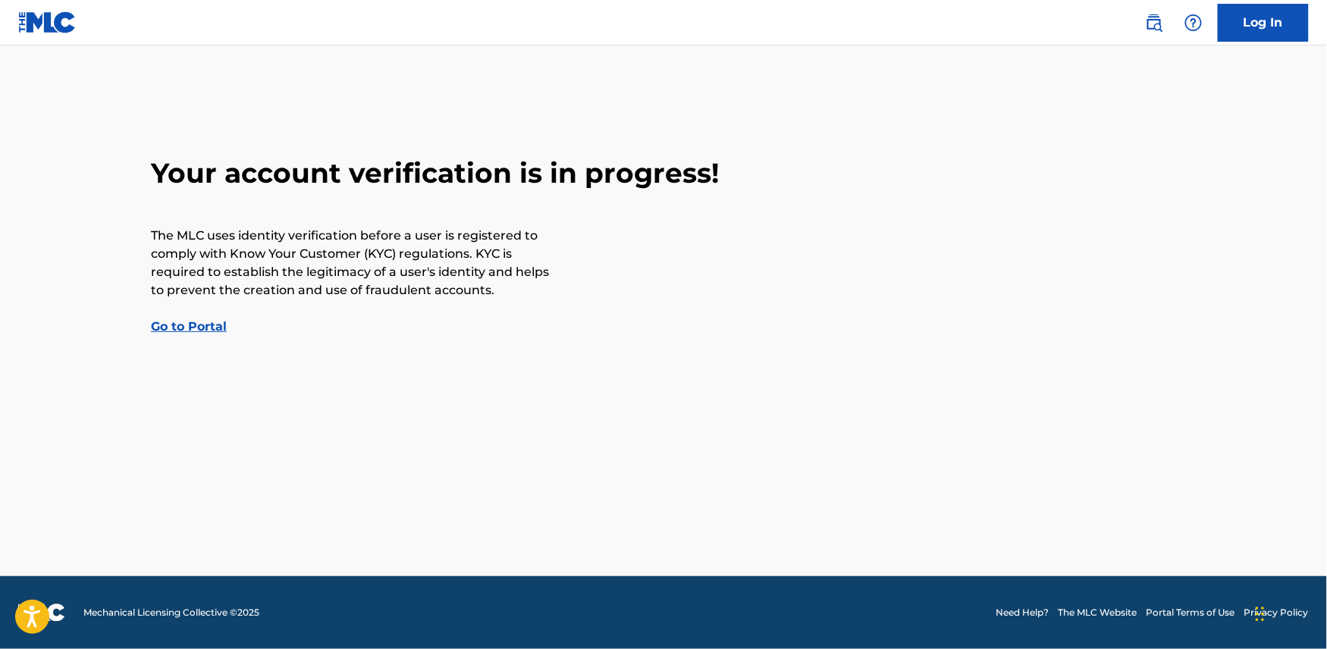
click at [209, 327] on link "Go to Portal" at bounding box center [189, 326] width 76 height 14
